Goal: Information Seeking & Learning: Understand process/instructions

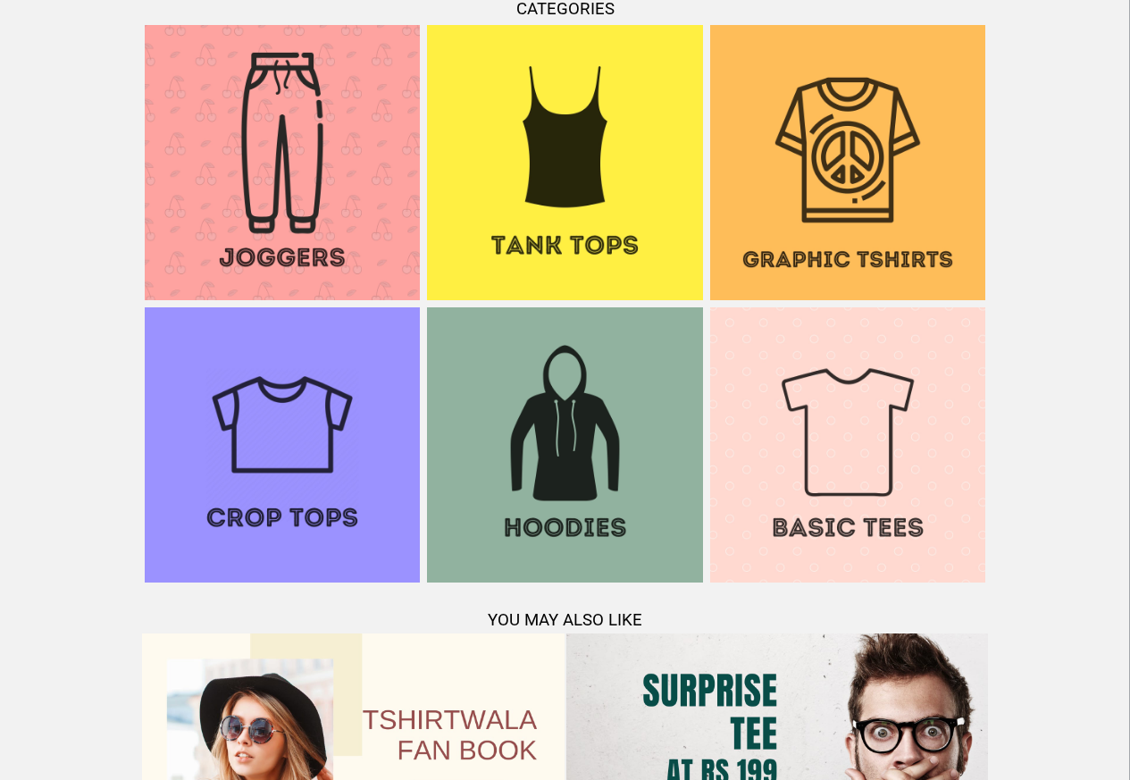
scroll to position [1724, 0]
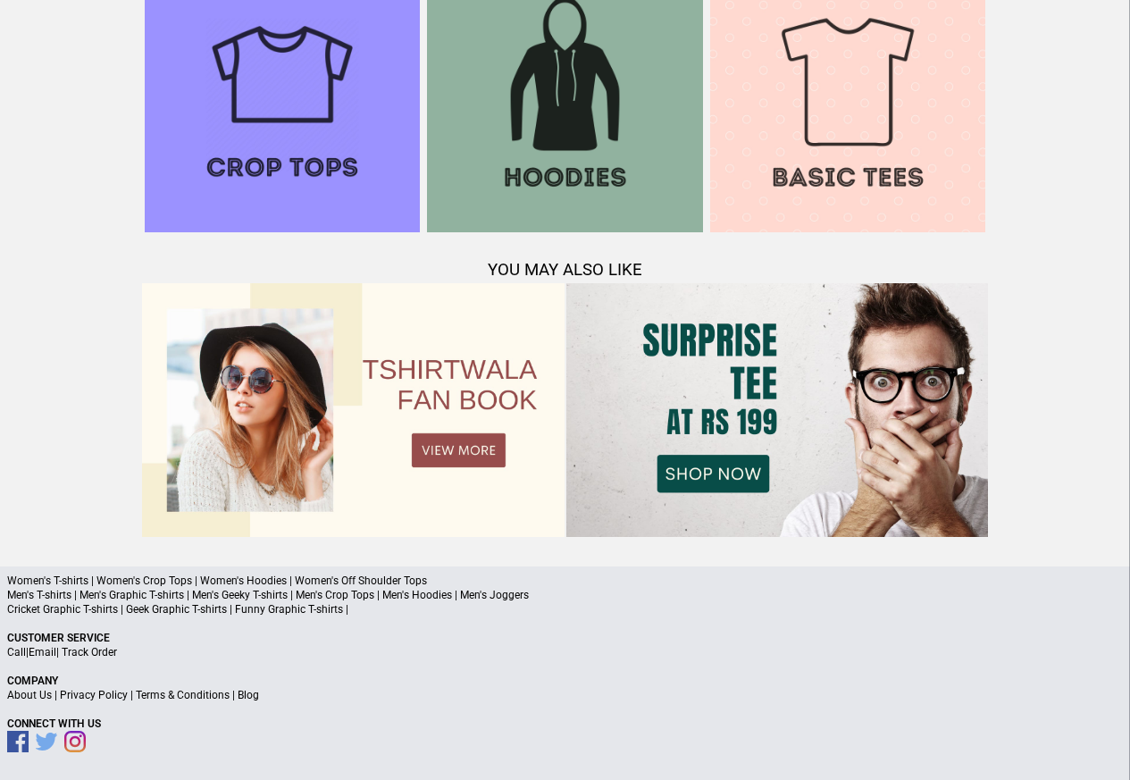
click at [165, 697] on link "Terms & Conditions" at bounding box center [183, 695] width 94 height 13
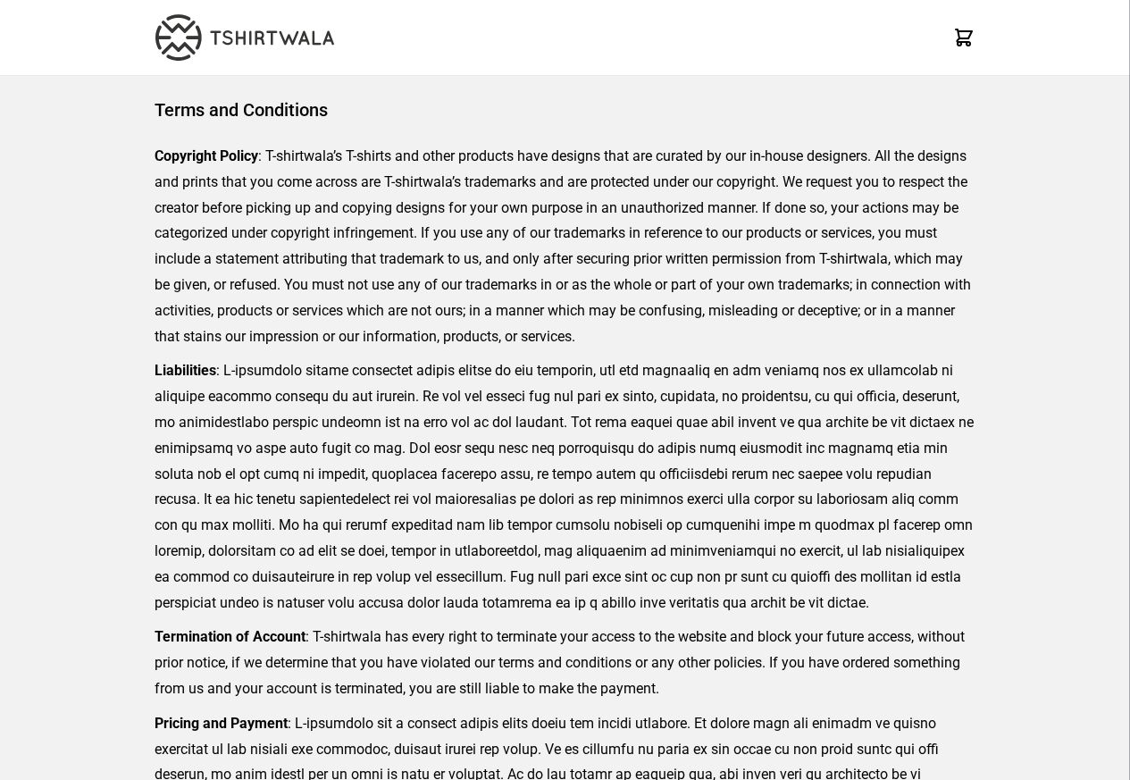
scroll to position [411, 0]
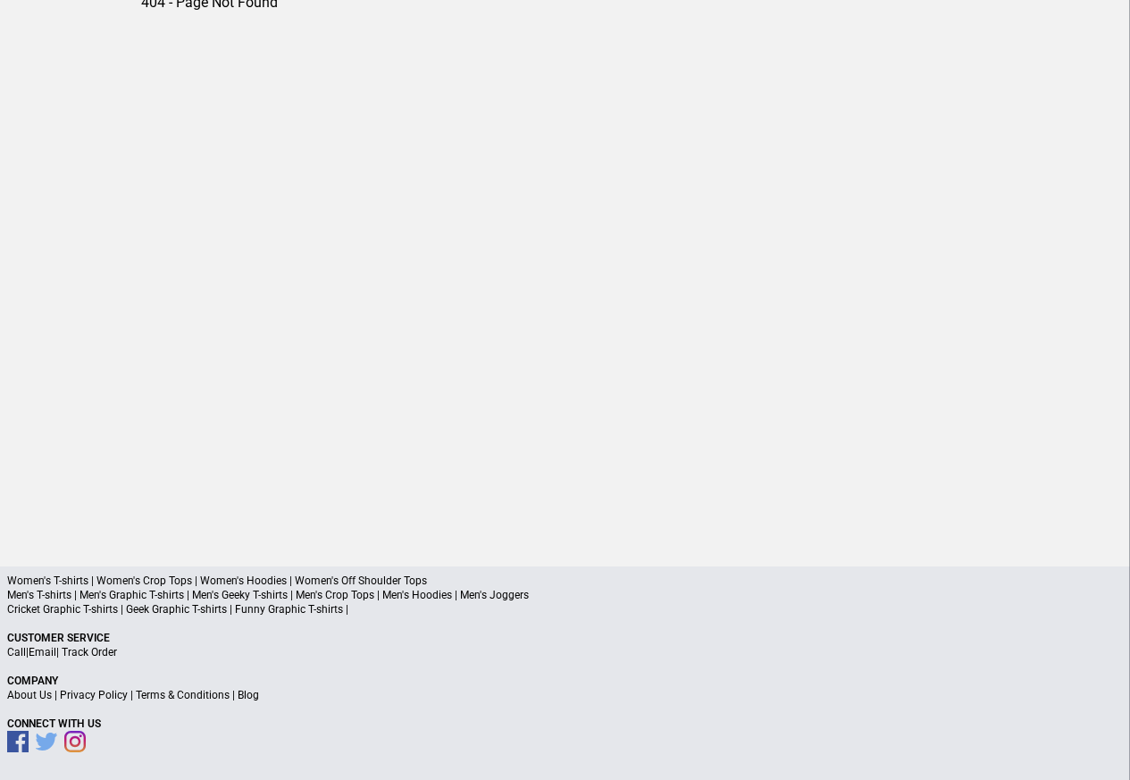
scroll to position [83, 0]
click at [243, 697] on a"] "Blog" at bounding box center [248, 696] width 21 height 13
